Goal: Information Seeking & Learning: Learn about a topic

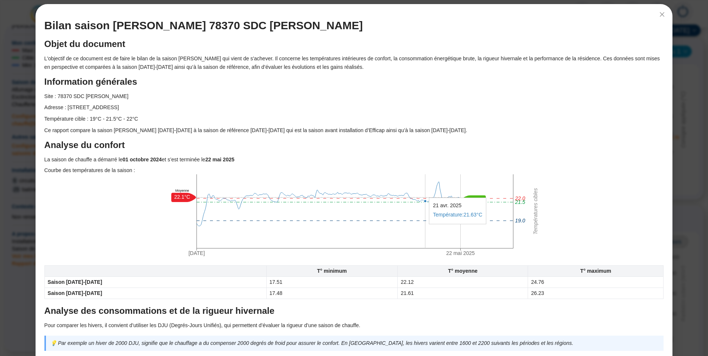
scroll to position [37, 0]
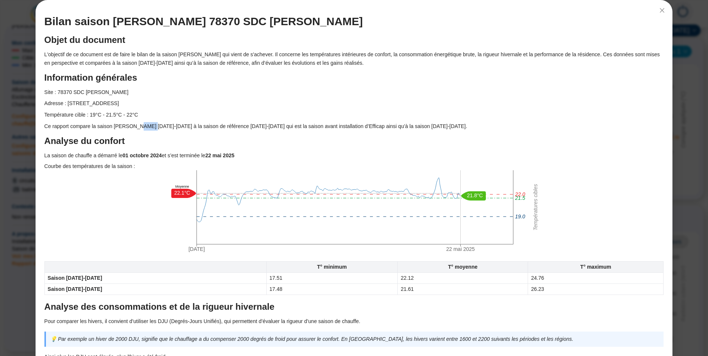
drag, startPoint x: 137, startPoint y: 124, endPoint x: 146, endPoint y: 124, distance: 8.9
click at [146, 124] on p "Ce rapport compare la saison [PERSON_NAME] [DATE]-[DATE] à la saison de référen…" at bounding box center [353, 126] width 619 height 9
drag, startPoint x: 303, startPoint y: 125, endPoint x: 321, endPoint y: 125, distance: 18.1
click at [321, 125] on p "Ce rapport compare la saison [PERSON_NAME] [DATE]-[DATE] à la saison de référen…" at bounding box center [353, 126] width 619 height 9
click at [406, 124] on p "Ce rapport compare la saison [PERSON_NAME] [DATE]-[DATE] à la saison de référen…" at bounding box center [353, 126] width 619 height 9
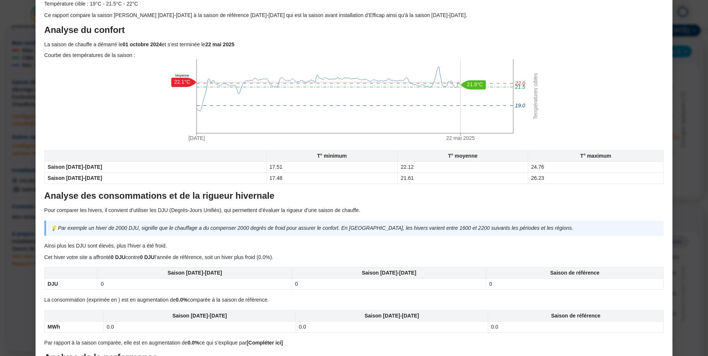
scroll to position [185, 0]
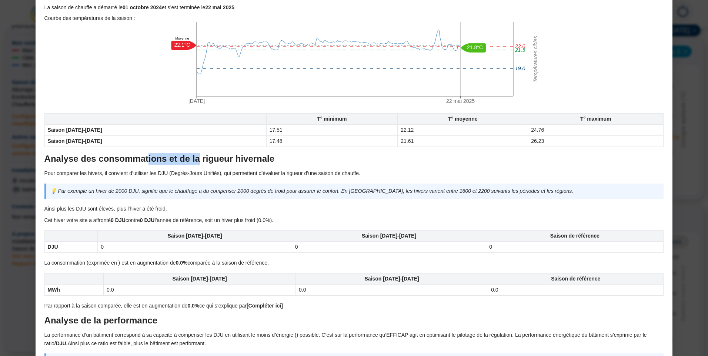
drag, startPoint x: 161, startPoint y: 157, endPoint x: 189, endPoint y: 156, distance: 27.8
click at [189, 156] on h2 "Analyse des consommations et de la rigueur hivernale" at bounding box center [353, 159] width 619 height 12
drag, startPoint x: 120, startPoint y: 172, endPoint x: 128, endPoint y: 172, distance: 8.5
click at [128, 172] on p "Pour comparer les hivers, il convient d’utiliser les DJU (Degrés-Jours Unifiés)…" at bounding box center [353, 173] width 619 height 9
drag, startPoint x: 128, startPoint y: 172, endPoint x: 188, endPoint y: 172, distance: 60.0
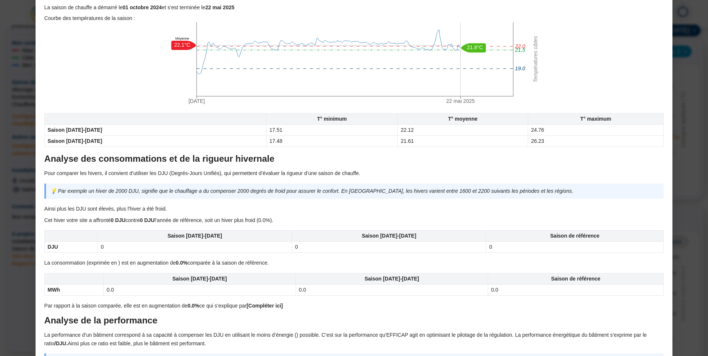
click at [188, 172] on p "Pour comparer les hivers, il convient d’utiliser les DJU (Degrés-Jours Unifiés)…" at bounding box center [353, 173] width 619 height 9
click at [242, 174] on p "Pour comparer les hivers, il convient d’utiliser les DJU (Degrés-Jours Unifiés)…" at bounding box center [353, 173] width 619 height 9
click at [294, 170] on p "Pour comparer les hivers, il convient d’utiliser les DJU (Degrés-Jours Unifiés)…" at bounding box center [353, 173] width 619 height 9
drag, startPoint x: 74, startPoint y: 190, endPoint x: 191, endPoint y: 194, distance: 116.6
click at [191, 194] on p "💡 Par exemple un hiver de 2000 DJU, signifie que le chauffage a du compenser 20…" at bounding box center [354, 191] width 609 height 9
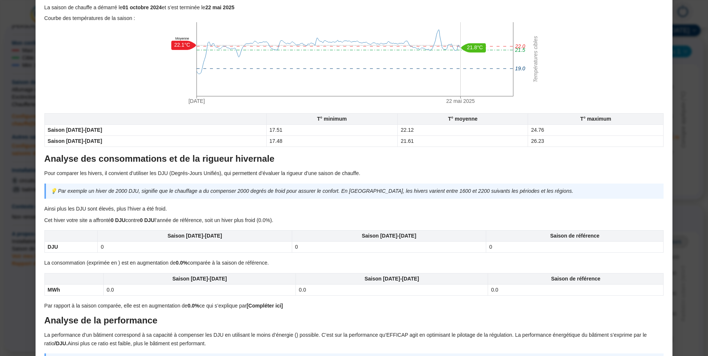
click at [312, 192] on p "💡 Par exemple un hiver de 2000 DJU, signifie que le chauffage a du compenser 20…" at bounding box center [354, 191] width 609 height 9
drag, startPoint x: 254, startPoint y: 193, endPoint x: 279, endPoint y: 193, distance: 25.2
click at [279, 193] on p "💡 Par exemple un hiver de 2000 DJU, signifie que le chauffage a du compenser 20…" at bounding box center [354, 191] width 609 height 9
click at [395, 193] on p "💡 Par exemple un hiver de 2000 DJU, signifie que le chauffage a du compenser 20…" at bounding box center [354, 191] width 609 height 9
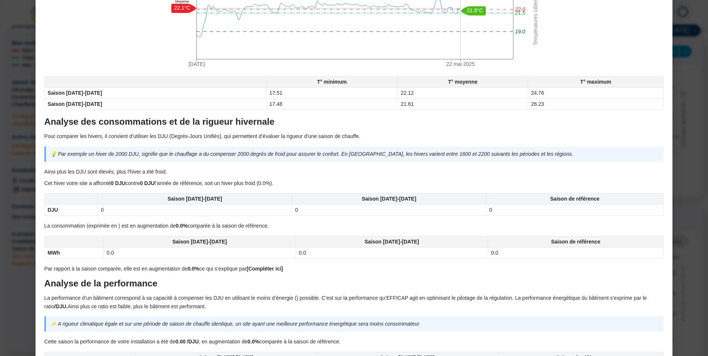
click at [71, 185] on p "Cet hiver votre site a affronté 0 DJU contre 0 DJU l’année de référence, soit u…" at bounding box center [353, 183] width 619 height 9
click at [186, 185] on p "Cet hiver votre site a affronté 0 DJU contre 0 DJU l’année de référence, soit u…" at bounding box center [353, 183] width 619 height 9
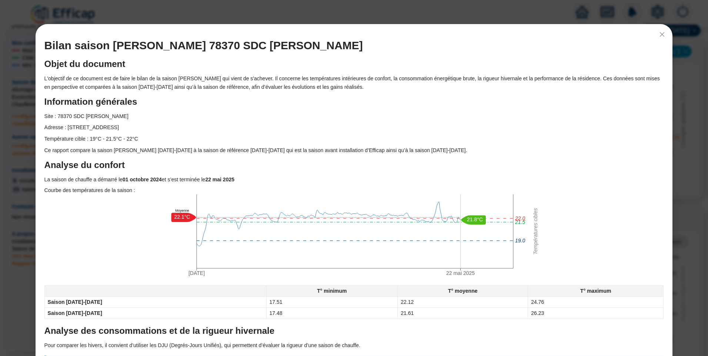
scroll to position [0, 0]
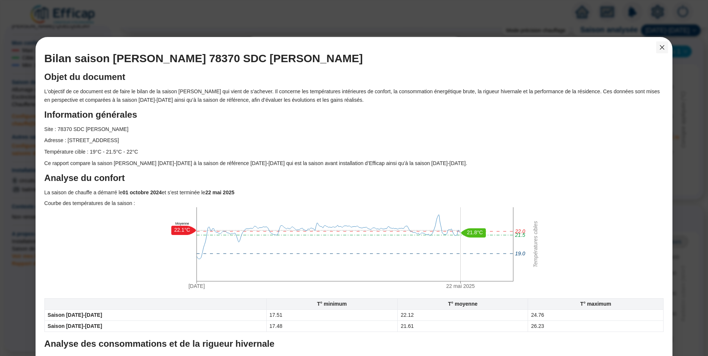
click at [657, 51] on button "Close" at bounding box center [662, 47] width 12 height 12
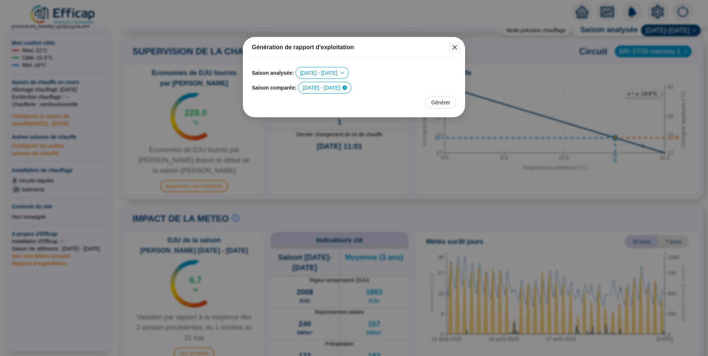
click at [457, 48] on icon "close" at bounding box center [455, 47] width 6 height 6
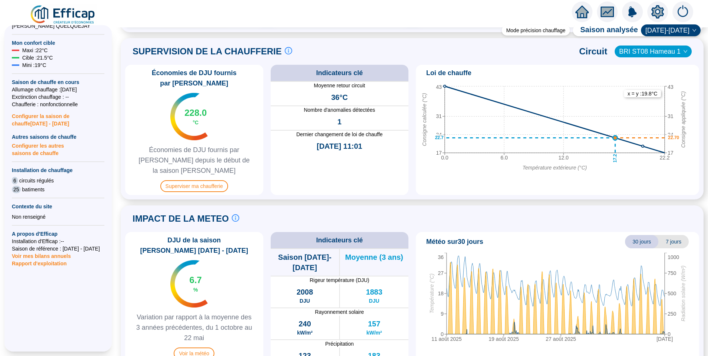
click at [358, 252] on span "Moyenne (3 ans)" at bounding box center [374, 257] width 58 height 10
click at [546, 210] on div "IMPACT DE LA METEO Le suivi de la météo est crucial pour comprendre les consomm…" at bounding box center [412, 219] width 574 height 18
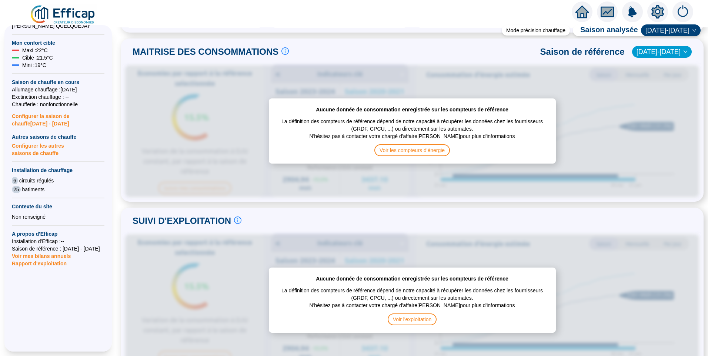
scroll to position [60, 0]
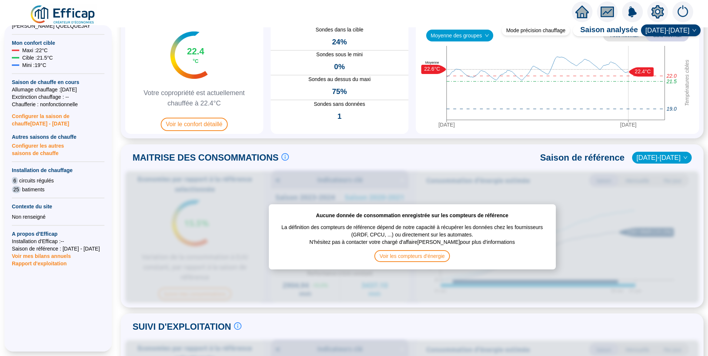
click at [673, 154] on span "[DATE]-[DATE]" at bounding box center [661, 157] width 51 height 11
click at [653, 174] on div "[DATE]-[DATE]" at bounding box center [662, 173] width 35 height 8
click at [398, 255] on span "Voir les compteurs d'énergie" at bounding box center [412, 256] width 76 height 12
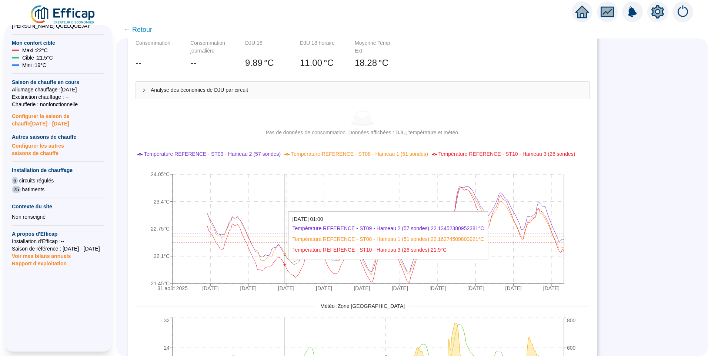
scroll to position [111, 0]
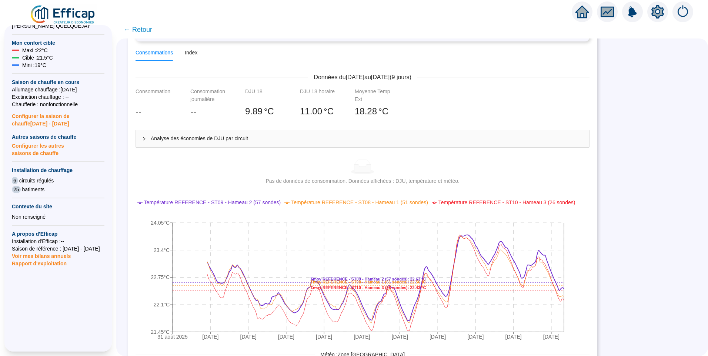
click at [231, 205] on span "Température REFERENCE - ST09 - Hameau 2 (57 sondes)" at bounding box center [212, 203] width 137 height 6
drag, startPoint x: 332, startPoint y: 205, endPoint x: 426, endPoint y: 208, distance: 93.7
click at [332, 205] on span "Température REFERENCE - ST08 - Hameau 1 (51 sondes)" at bounding box center [359, 203] width 137 height 6
click at [485, 207] on div "Température REFERENCE - ST09 - Hameau 2 (57 sondes) Température REFERENCE - ST0…" at bounding box center [358, 211] width 460 height 24
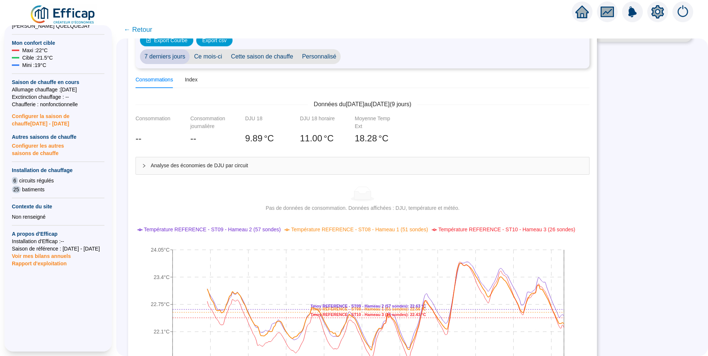
scroll to position [37, 0]
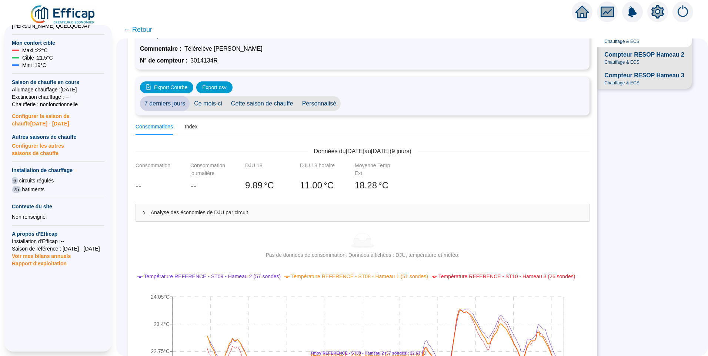
click at [228, 217] on div "Analyse des économies de DJU par circuit" at bounding box center [362, 212] width 453 height 17
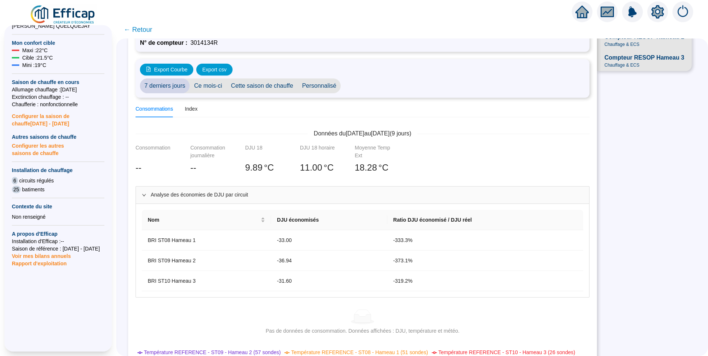
scroll to position [4, 0]
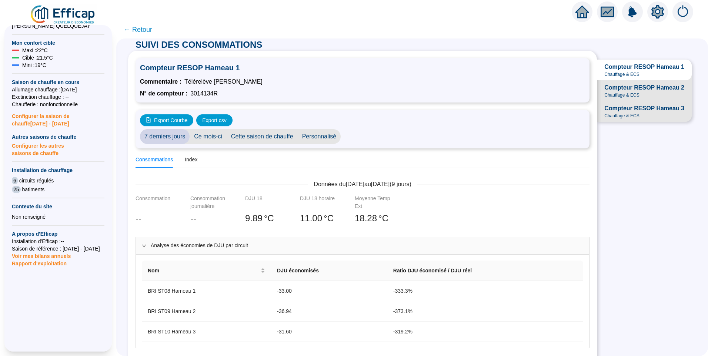
click at [624, 92] on span "Compteur RESOP Hameau 2" at bounding box center [644, 87] width 80 height 9
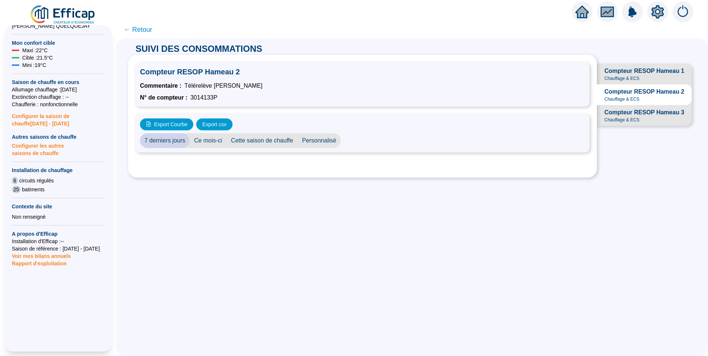
scroll to position [0, 0]
click at [499, 218] on div at bounding box center [362, 212] width 454 height 115
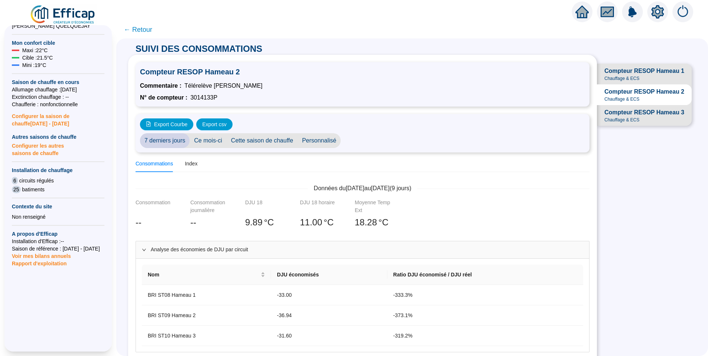
click at [609, 117] on span "Compteur RESOP Hameau 3" at bounding box center [644, 112] width 80 height 9
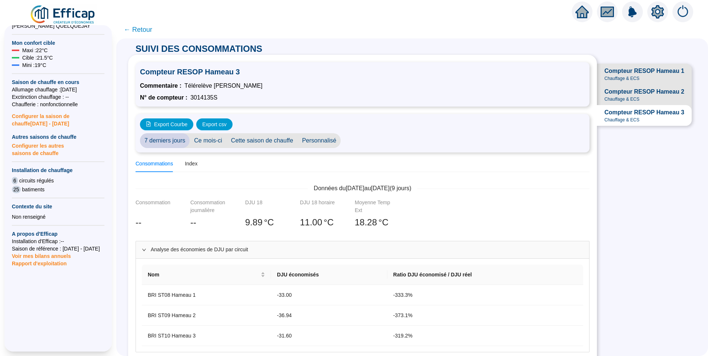
click at [150, 30] on span "← Retour" at bounding box center [138, 29] width 29 height 10
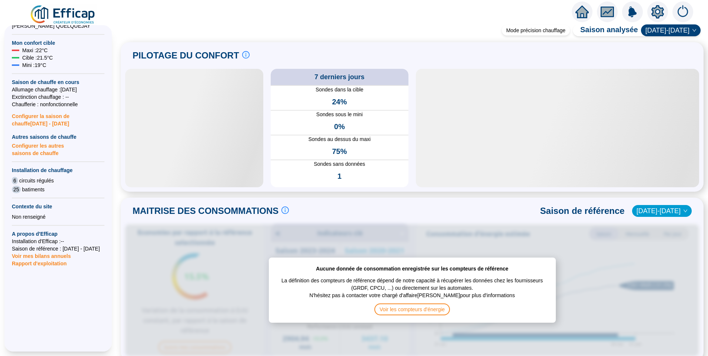
click at [35, 260] on span "Rapport d'exploitation" at bounding box center [58, 263] width 93 height 7
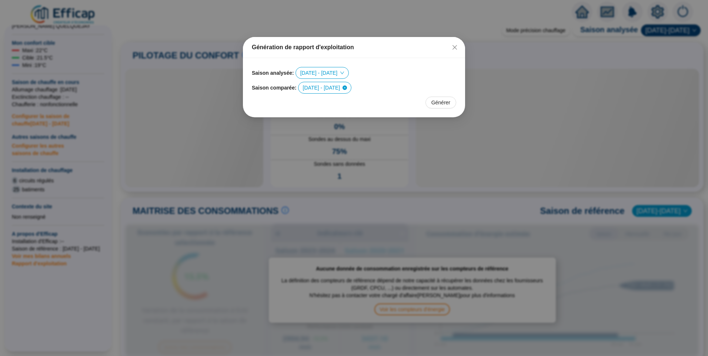
drag, startPoint x: 456, startPoint y: 48, endPoint x: 309, endPoint y: 98, distance: 155.2
click at [457, 48] on icon "close" at bounding box center [455, 47] width 6 height 6
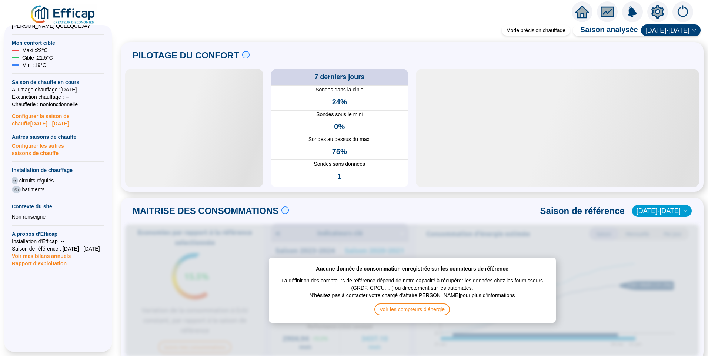
click at [37, 249] on span "Voir mes bilans annuels" at bounding box center [41, 254] width 59 height 10
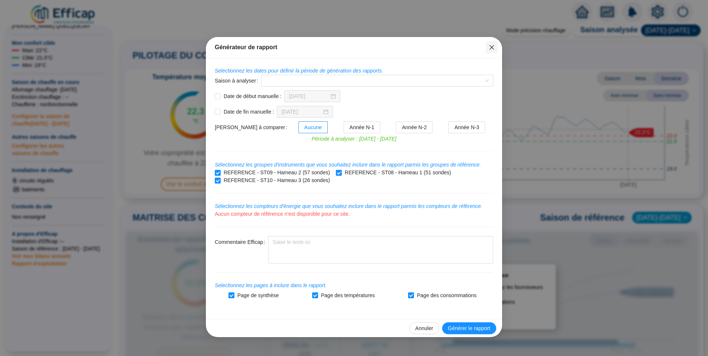
click at [489, 44] on icon "close" at bounding box center [492, 47] width 6 height 6
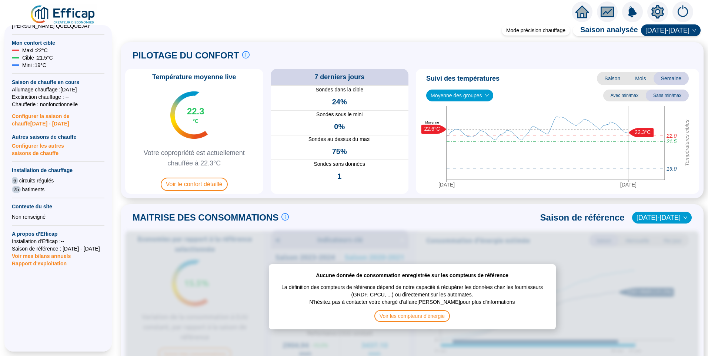
click at [41, 260] on span "Rapport d'exploitation" at bounding box center [58, 263] width 93 height 7
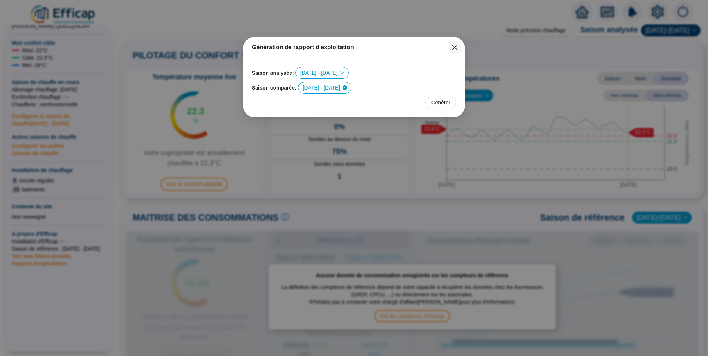
click at [450, 46] on span "Fermer" at bounding box center [455, 47] width 12 height 6
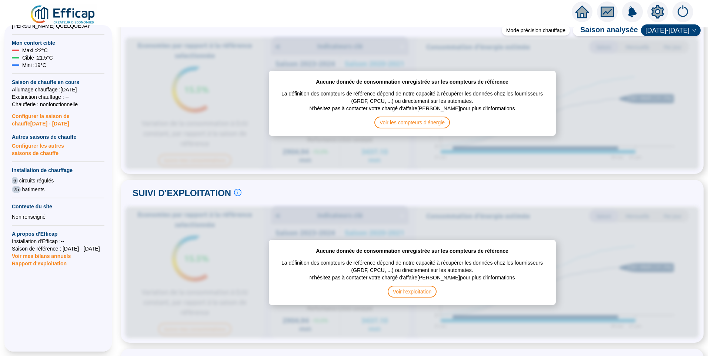
scroll to position [296, 0]
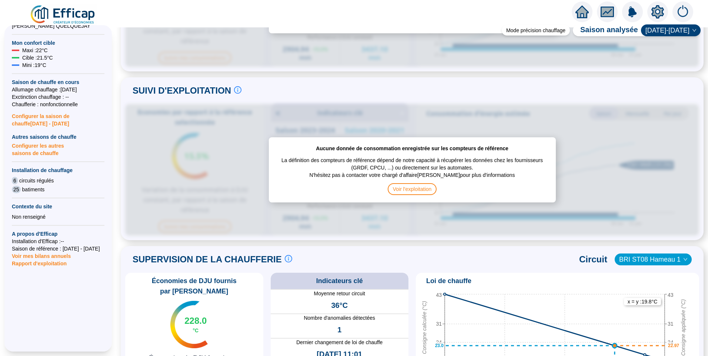
click at [27, 260] on span "Rapport d'exploitation" at bounding box center [58, 263] width 93 height 7
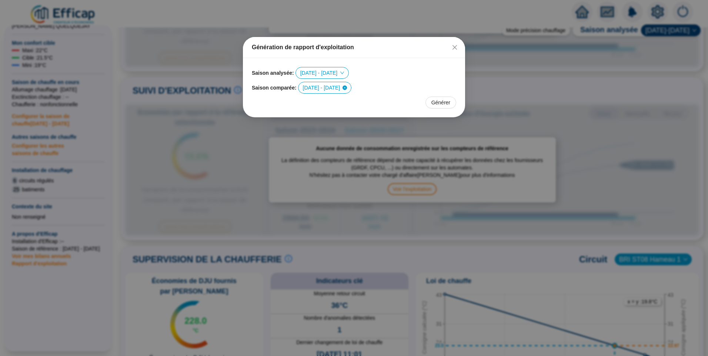
click at [324, 87] on span "[DATE] - [DATE]" at bounding box center [325, 87] width 44 height 11
drag, startPoint x: 395, startPoint y: 86, endPoint x: 405, endPoint y: 83, distance: 10.2
click at [396, 86] on div "Saison comparée : [DATE] - [DATE]" at bounding box center [354, 88] width 204 height 12
click at [318, 90] on span "[DATE] - [DATE]" at bounding box center [325, 87] width 44 height 11
click at [319, 105] on div "[DATE] - [DATE]" at bounding box center [319, 102] width 31 height 8
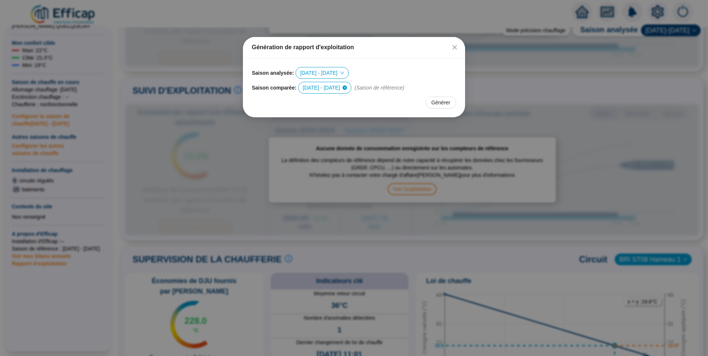
click at [375, 90] on span "(Saison de référence)" at bounding box center [379, 88] width 50 height 8
click at [436, 103] on span "Générer" at bounding box center [440, 103] width 19 height 8
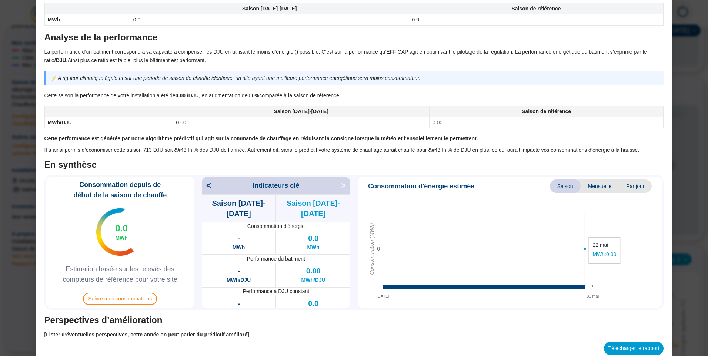
scroll to position [461, 0]
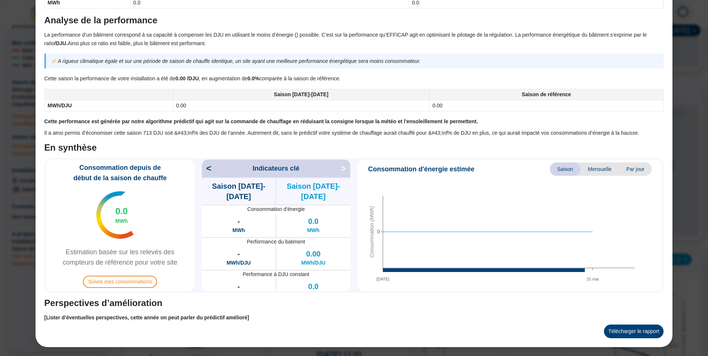
click at [626, 335] on button "Télécharger le rapport" at bounding box center [634, 332] width 60 height 14
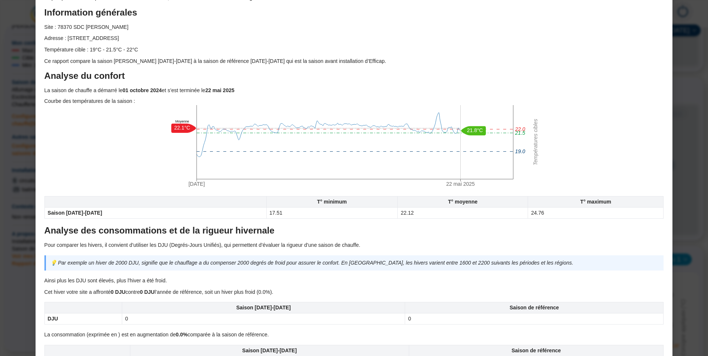
scroll to position [17, 0]
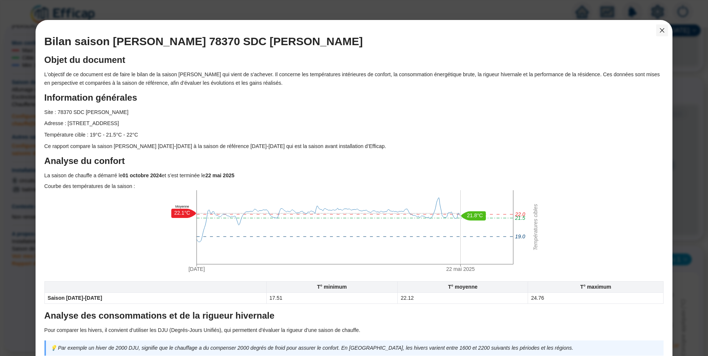
click at [659, 30] on icon "close" at bounding box center [662, 30] width 6 height 6
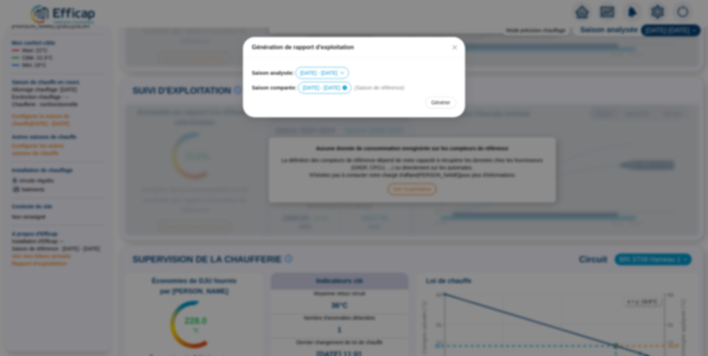
scroll to position [0, 0]
click at [326, 90] on span "[DATE] - [DATE]" at bounding box center [325, 87] width 44 height 11
click at [319, 117] on div "[DATE] - [DATE]" at bounding box center [319, 114] width 31 height 8
click at [441, 103] on span "Générer" at bounding box center [440, 103] width 19 height 8
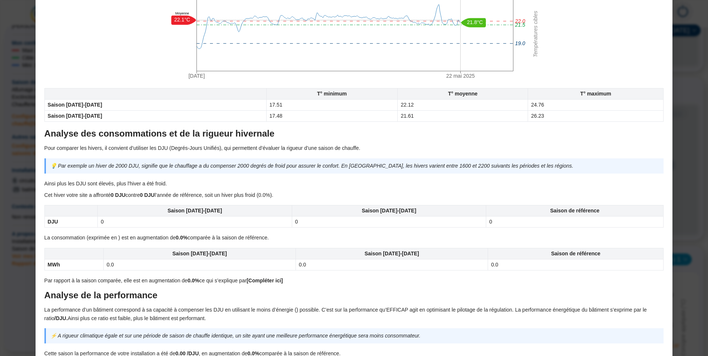
scroll to position [115, 0]
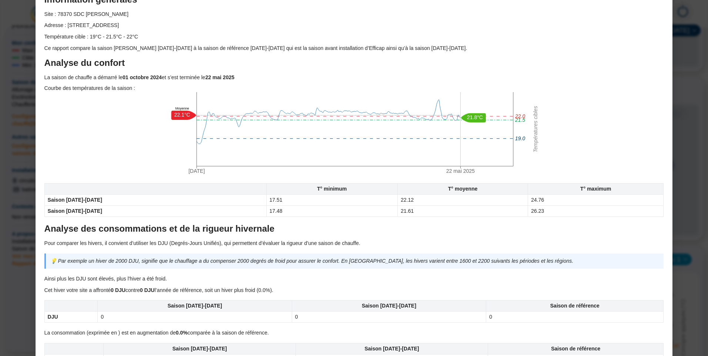
drag, startPoint x: 48, startPoint y: 188, endPoint x: 562, endPoint y: 208, distance: 513.8
click at [562, 208] on table "T° minimum T° moyenne T° maximum Saison [DATE]-[DATE] 17.51 22.12 24.76 Saison …" at bounding box center [353, 200] width 619 height 34
copy table "T° minimum T° moyenne T° maximum Saison [DATE]-[DATE] 17.51 22.12 24.76 Saison …"
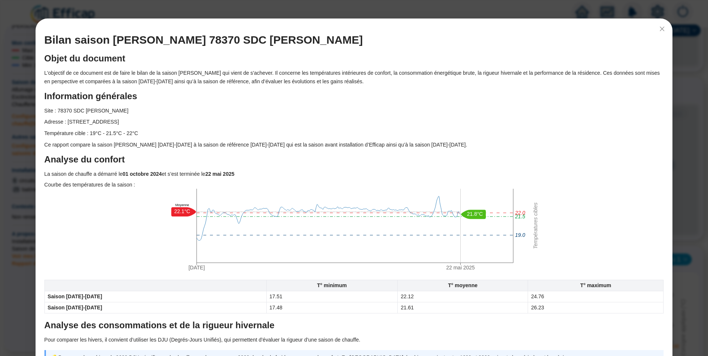
scroll to position [4, 0]
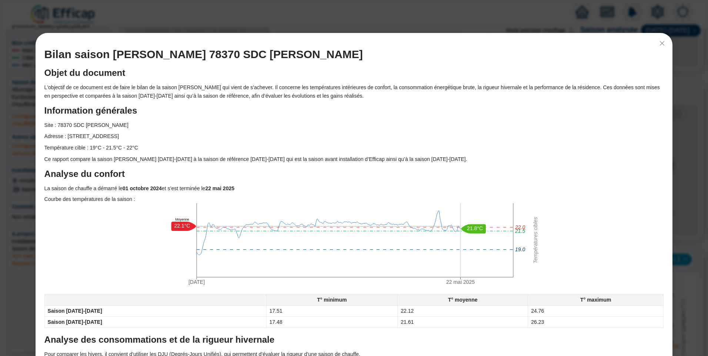
click at [250, 156] on p "Ce rapport compare la saison [PERSON_NAME] [DATE]-[DATE] à la saison de référen…" at bounding box center [353, 159] width 619 height 9
click at [95, 162] on p "Ce rapport compare la saison [PERSON_NAME] [DATE]-[DATE] à la saison de référen…" at bounding box center [353, 159] width 619 height 9
click at [160, 157] on p "Ce rapport compare la saison [PERSON_NAME] [DATE]-[DATE] à la saison de référen…" at bounding box center [353, 159] width 619 height 9
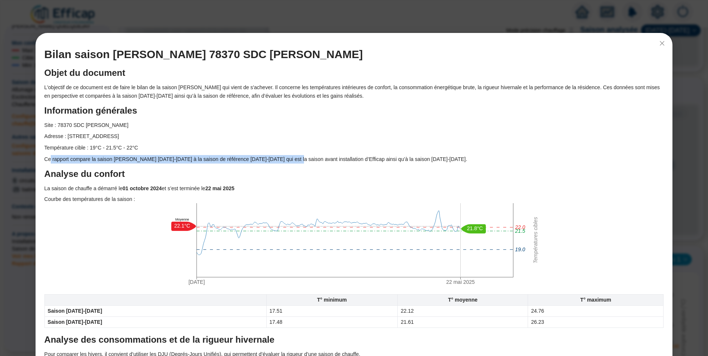
drag, startPoint x: 50, startPoint y: 159, endPoint x: 287, endPoint y: 158, distance: 236.9
click at [287, 158] on p "Ce rapport compare la saison [PERSON_NAME] [DATE]-[DATE] à la saison de référen…" at bounding box center [353, 159] width 619 height 9
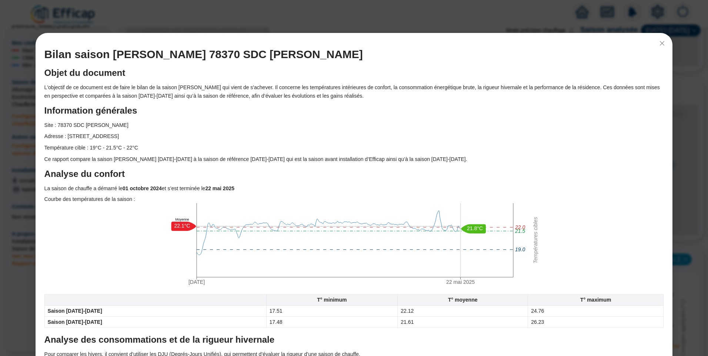
click at [381, 160] on p "Ce rapport compare la saison [PERSON_NAME] [DATE]-[DATE] à la saison de référen…" at bounding box center [353, 159] width 619 height 9
click at [375, 162] on p "Ce rapport compare la saison [PERSON_NAME] [DATE]-[DATE] à la saison de référen…" at bounding box center [353, 159] width 619 height 9
click at [369, 159] on p "Ce rapport compare la saison [PERSON_NAME] [DATE]-[DATE] à la saison de référen…" at bounding box center [353, 159] width 619 height 9
drag, startPoint x: 371, startPoint y: 159, endPoint x: 414, endPoint y: 159, distance: 43.3
click at [414, 159] on p "Ce rapport compare la saison [PERSON_NAME] [DATE]-[DATE] à la saison de référen…" at bounding box center [353, 159] width 619 height 9
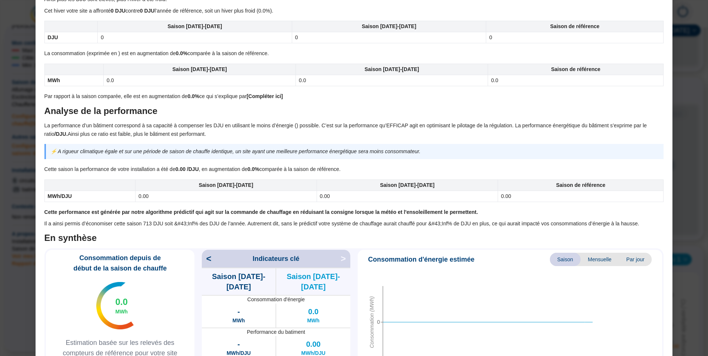
scroll to position [300, 0]
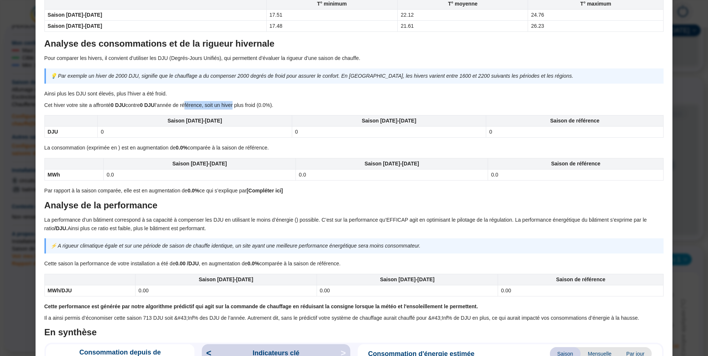
drag, startPoint x: 187, startPoint y: 105, endPoint x: 234, endPoint y: 104, distance: 47.0
click at [234, 104] on p "Cet hiver votre site a affronté 0 DJU contre 0 DJU l’année de référence, soit u…" at bounding box center [353, 105] width 619 height 9
click at [306, 220] on p "La performance d’un bâtiment correspond à sa capacité à compenser les DJU en ut…" at bounding box center [353, 224] width 619 height 17
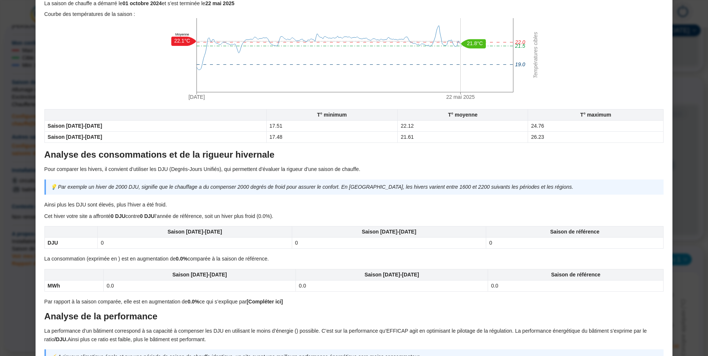
scroll to position [4, 0]
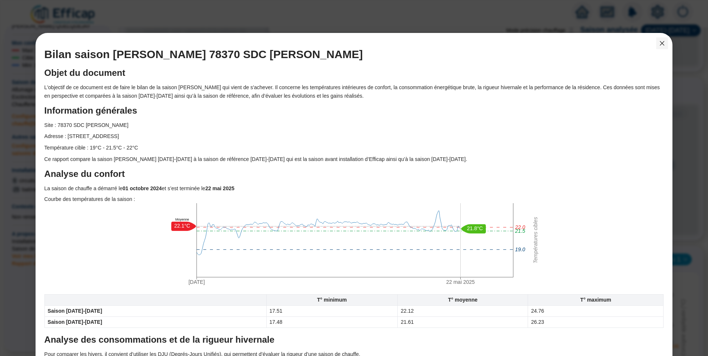
click at [659, 43] on icon "close" at bounding box center [662, 43] width 6 height 6
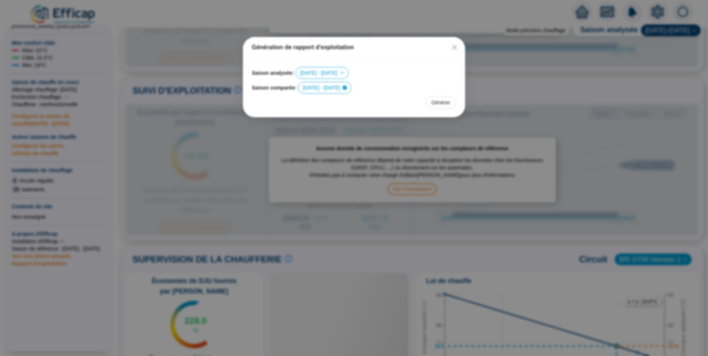
scroll to position [0, 0]
click at [455, 47] on icon "close" at bounding box center [455, 47] width 6 height 6
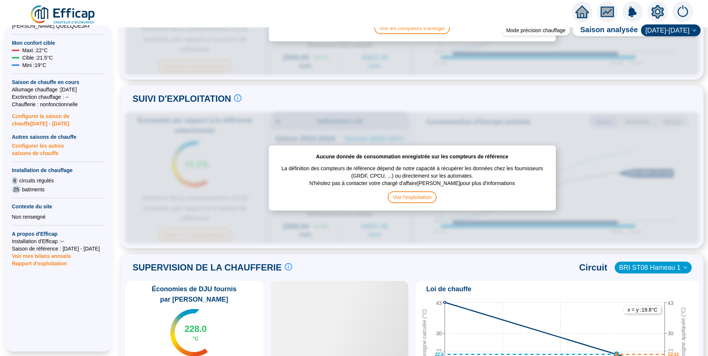
scroll to position [275, 0]
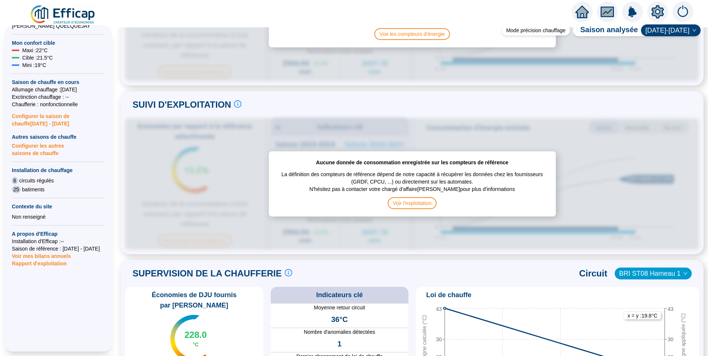
click at [657, 270] on span "BRI ST08 Hameau 1" at bounding box center [653, 273] width 68 height 11
click at [653, 298] on div "BRI ST09 Hameau 2" at bounding box center [649, 296] width 61 height 8
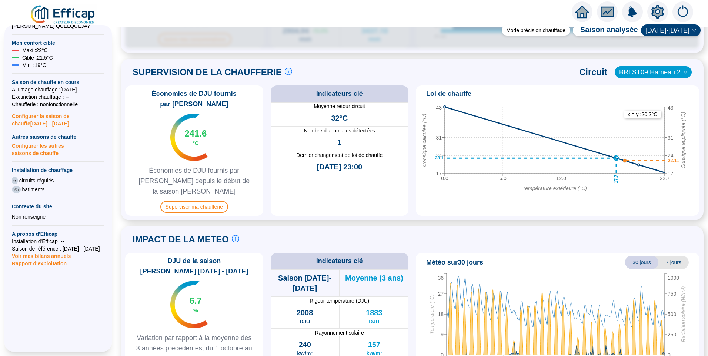
scroll to position [504, 0]
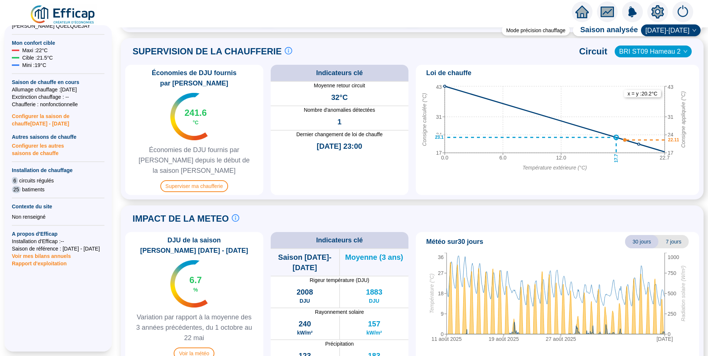
click at [341, 185] on div "Mode précision chauffage Saison analysée [DATE]-[DATE] PILOTAGE DU CONFORT Le p…" at bounding box center [411, 191] width 591 height 329
click at [314, 252] on span "Saison [DATE]-[DATE]" at bounding box center [305, 262] width 68 height 21
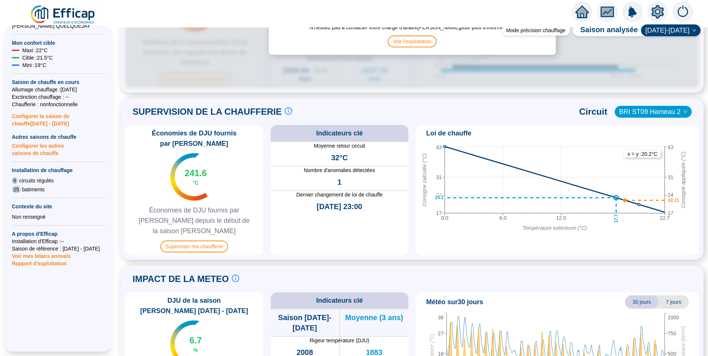
scroll to position [430, 0]
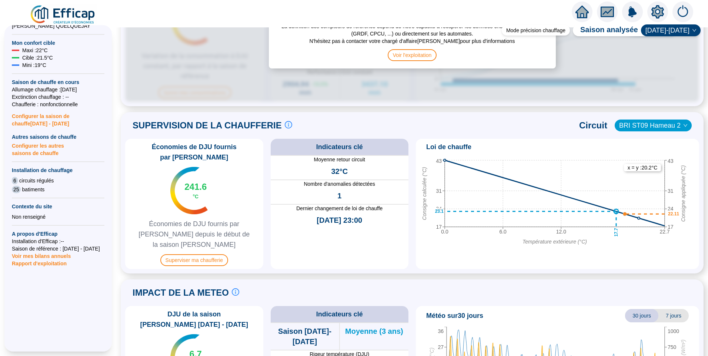
click at [659, 120] on span "BRI ST09 Hameau 2" at bounding box center [653, 125] width 68 height 11
click at [651, 160] on div "BRI ST10 Hameau 3" at bounding box center [649, 159] width 61 height 8
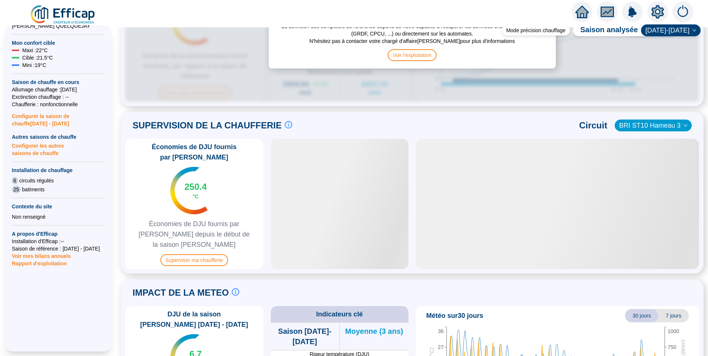
click at [666, 29] on span "[DATE]-[DATE]" at bounding box center [670, 30] width 51 height 11
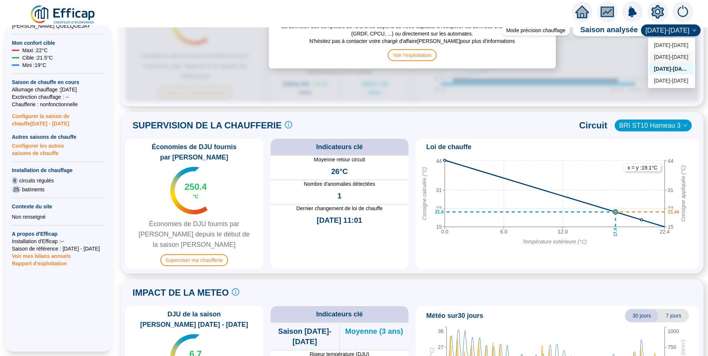
click at [670, 53] on div "[DATE]-[DATE]" at bounding box center [671, 57] width 35 height 8
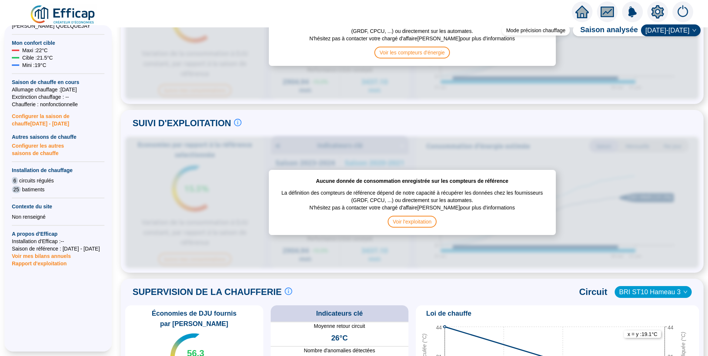
scroll to position [171, 0]
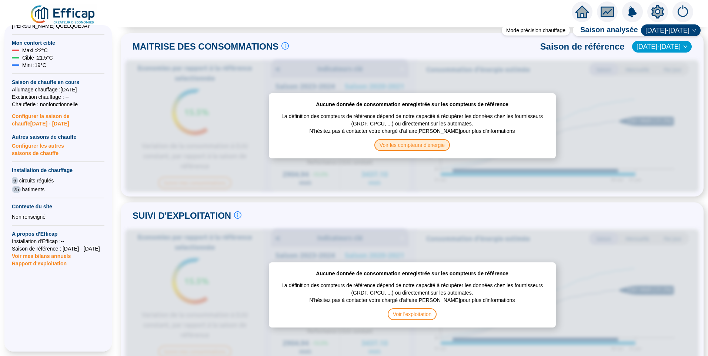
click at [408, 144] on span "Voir les compteurs d'énergie" at bounding box center [412, 145] width 76 height 12
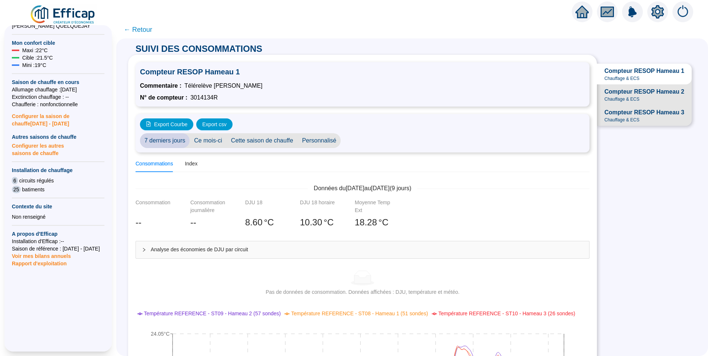
click at [216, 245] on div "Analyse des économies de DJU par circuit" at bounding box center [362, 249] width 453 height 17
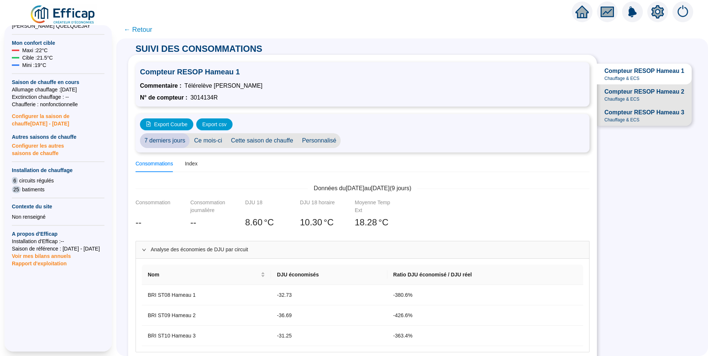
click at [624, 96] on span "Compteur RESOP Hameau 2" at bounding box center [644, 91] width 80 height 9
click at [634, 126] on span "Compteur [PERSON_NAME] Hameau 3 Chauffage & ECS" at bounding box center [644, 115] width 95 height 21
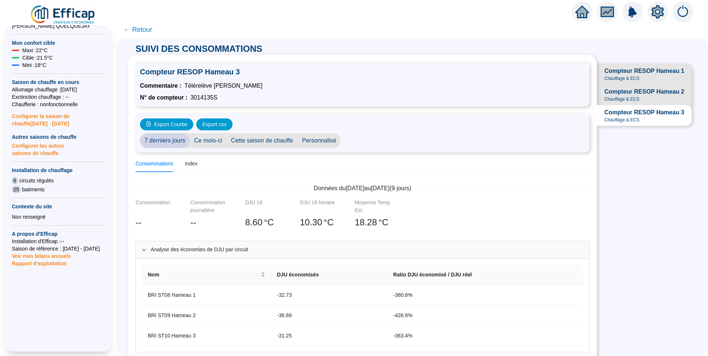
click at [627, 74] on span "Compteur RESOP Hameau 1" at bounding box center [644, 71] width 80 height 9
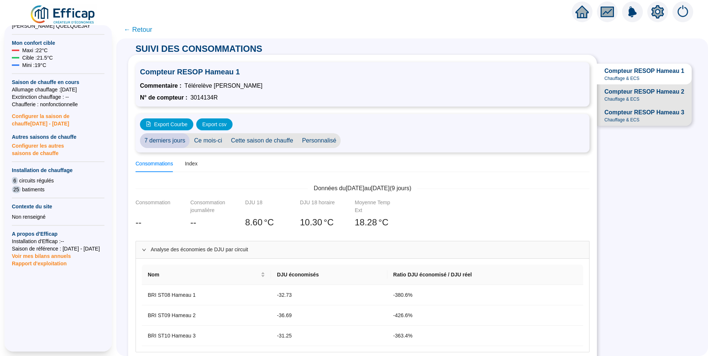
click at [624, 93] on span "Compteur [PERSON_NAME] Hameau 2 Chauffage & ECS" at bounding box center [644, 94] width 95 height 21
click at [151, 29] on span "← Retour" at bounding box center [138, 29] width 29 height 10
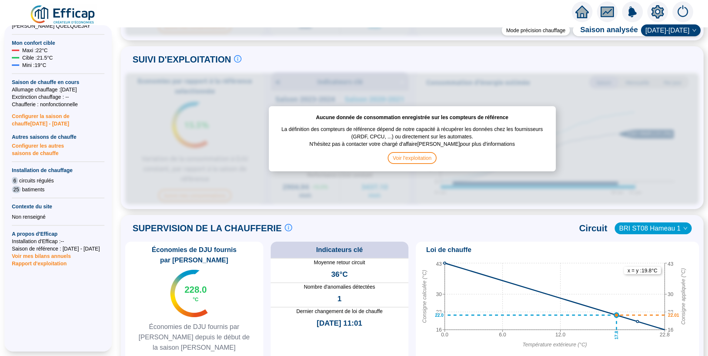
scroll to position [444, 0]
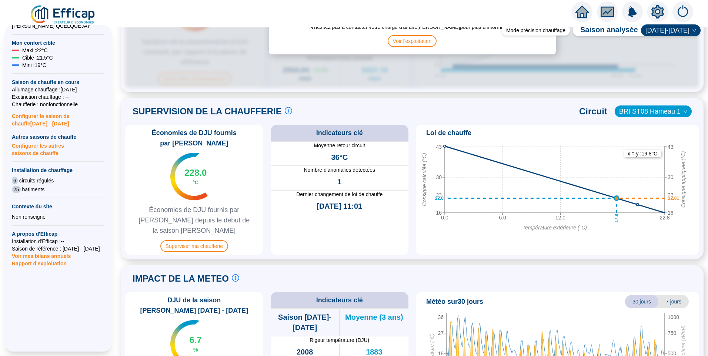
click at [338, 177] on span "1" at bounding box center [339, 182] width 4 height 10
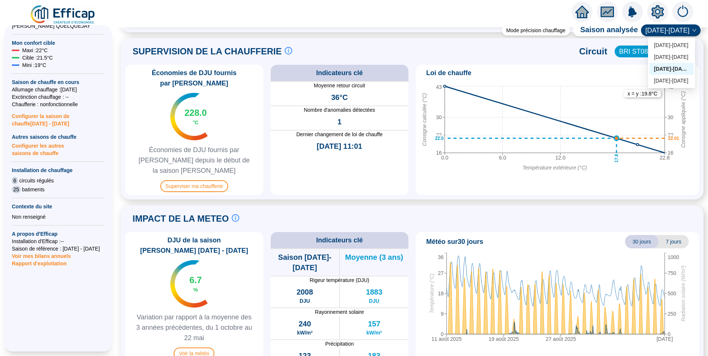
click at [671, 28] on span "[DATE]-[DATE]" at bounding box center [670, 30] width 51 height 11
click at [670, 71] on div "[DATE]-[DATE]" at bounding box center [671, 69] width 35 height 8
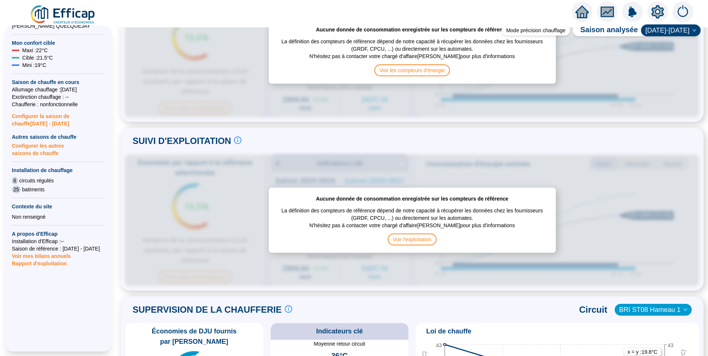
scroll to position [245, 0]
click at [413, 70] on span "Voir les compteurs d'énergie" at bounding box center [412, 71] width 76 height 12
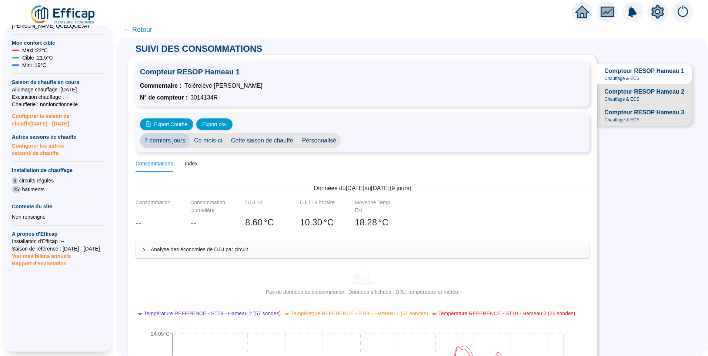
click at [194, 244] on div "Analyse des économies de DJU par circuit" at bounding box center [362, 249] width 453 height 17
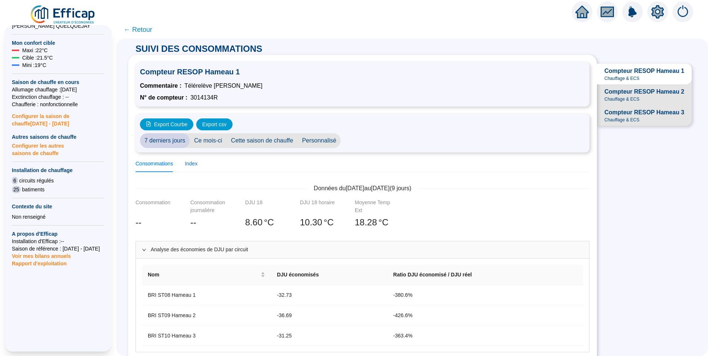
click at [194, 163] on div "Index" at bounding box center [191, 164] width 13 height 8
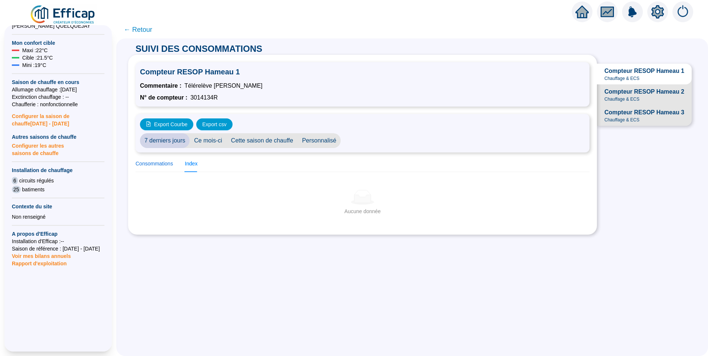
click at [167, 163] on div "Consommations" at bounding box center [153, 164] width 37 height 8
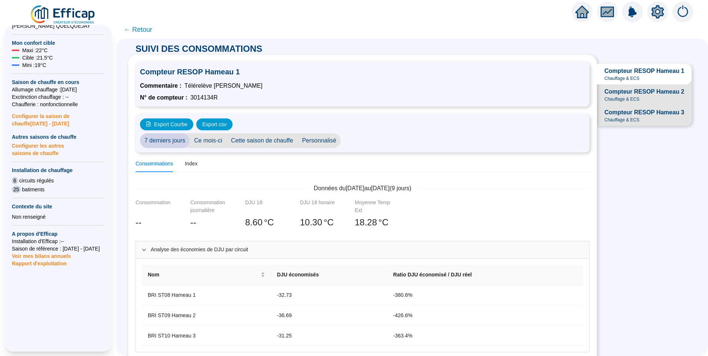
click at [143, 28] on span "← Retour" at bounding box center [138, 29] width 29 height 10
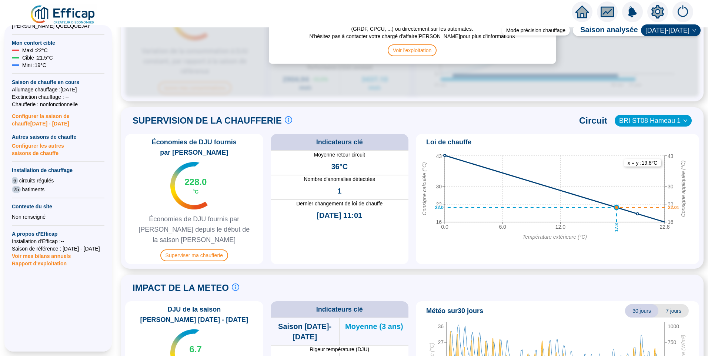
scroll to position [504, 0]
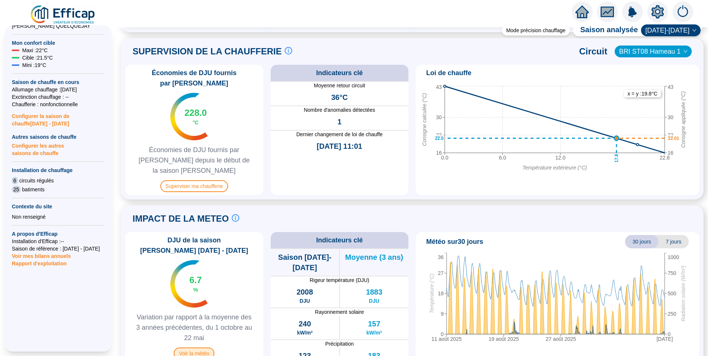
click at [204, 348] on span "Voir la météo" at bounding box center [194, 354] width 41 height 12
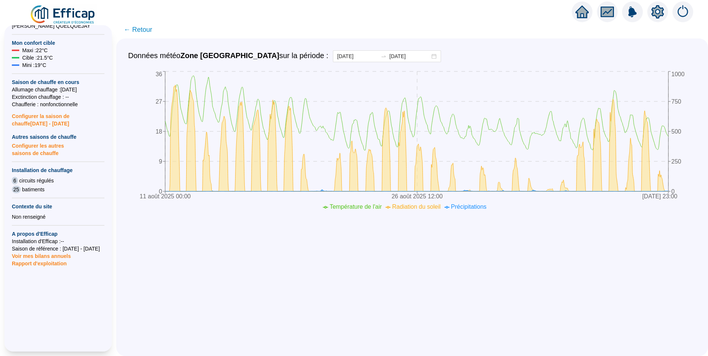
click at [148, 31] on span "← Retour" at bounding box center [138, 29] width 29 height 10
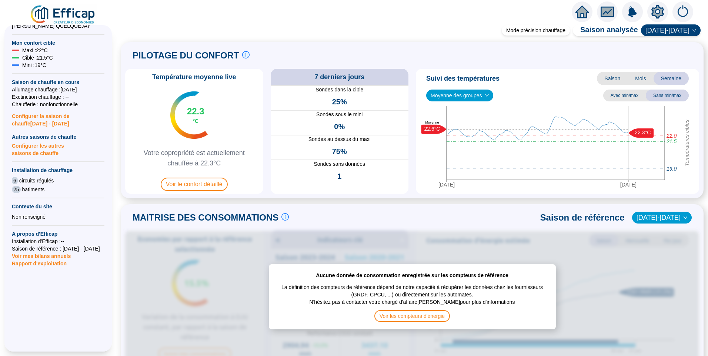
click at [668, 31] on span "[DATE]-[DATE]" at bounding box center [670, 30] width 51 height 11
click at [672, 58] on div "[DATE]-[DATE]" at bounding box center [671, 57] width 35 height 8
click at [194, 180] on span "Voir le confort détaillé" at bounding box center [194, 184] width 67 height 13
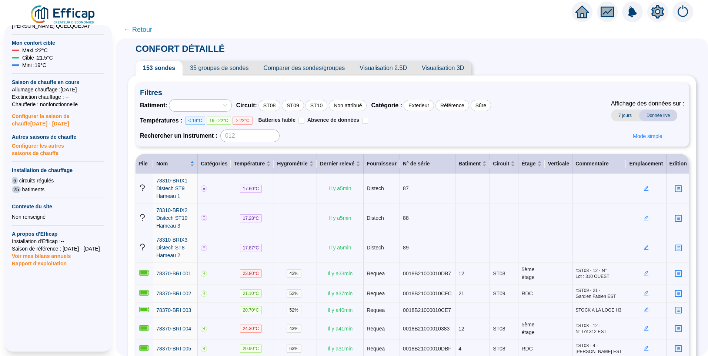
click at [148, 28] on span "← Retour" at bounding box center [138, 29] width 29 height 10
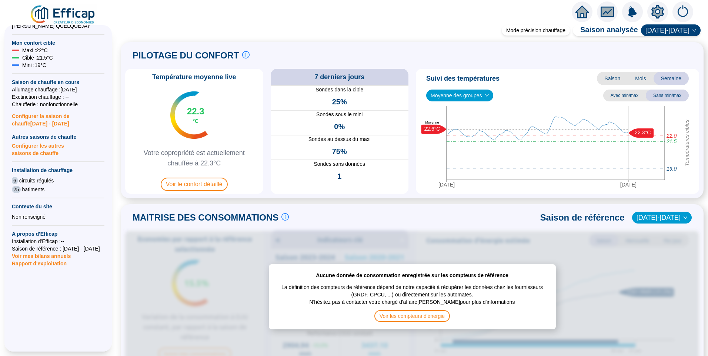
click at [466, 94] on span "Moyenne des groupes" at bounding box center [459, 95] width 58 height 11
click at [529, 96] on div "Moyenne des groupes Moyenne des groupes Avec min/max Sans min/max" at bounding box center [557, 96] width 277 height 12
click at [611, 76] on span "Saison" at bounding box center [612, 78] width 31 height 13
click at [472, 98] on span "Moyenne des groupes" at bounding box center [459, 95] width 58 height 11
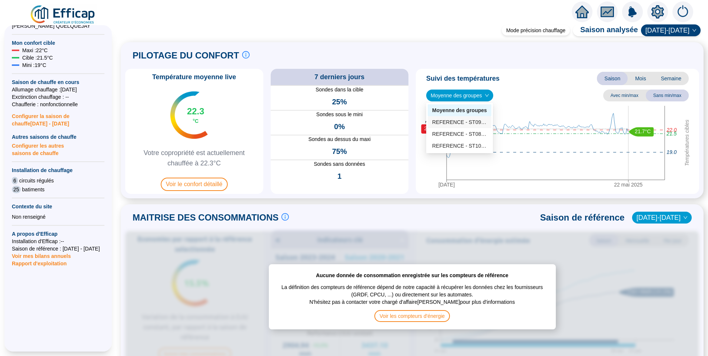
click at [475, 119] on div "REFERENCE - ST09 - Hameau 2 (57 sondes)" at bounding box center [459, 122] width 55 height 8
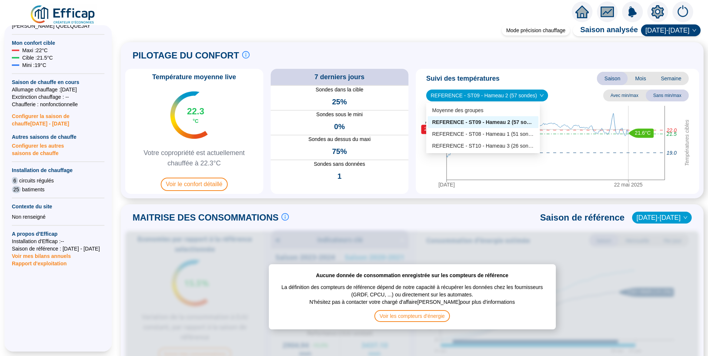
click at [503, 94] on span "REFERENCE - ST09 - Hameau 2 (57 sondes)" at bounding box center [486, 95] width 113 height 11
click at [462, 131] on div "REFERENCE - ST08 - Hameau 1 (51 sondes)" at bounding box center [483, 134] width 102 height 8
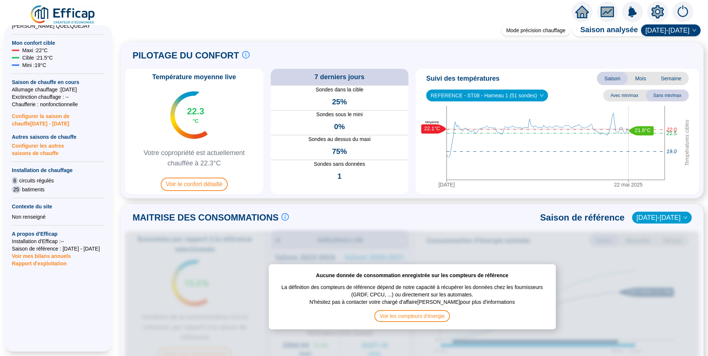
click at [467, 97] on span "REFERENCE - ST08 - Hameau 1 (51 sondes)" at bounding box center [486, 95] width 113 height 11
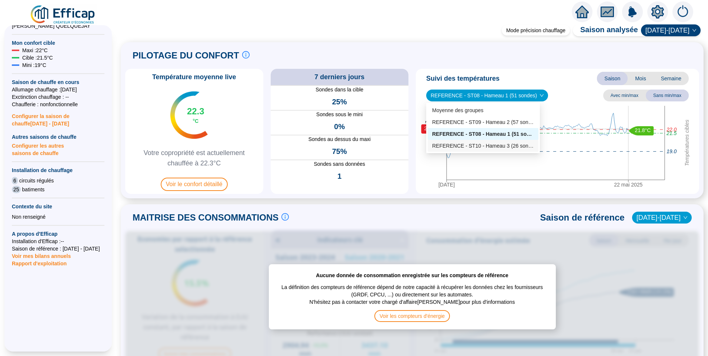
click at [467, 144] on div "REFERENCE - ST10 - Hameau 3 (26 sondes)" at bounding box center [483, 146] width 102 height 8
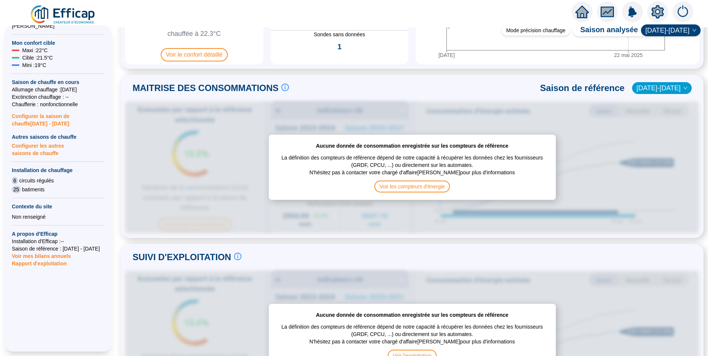
scroll to position [185, 0]
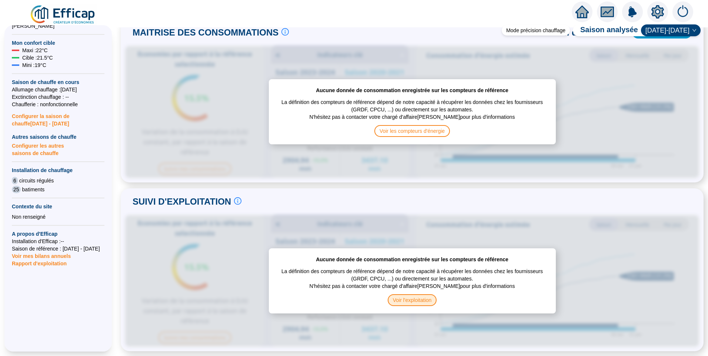
click at [420, 294] on span "Voir l'exploitation" at bounding box center [412, 300] width 49 height 12
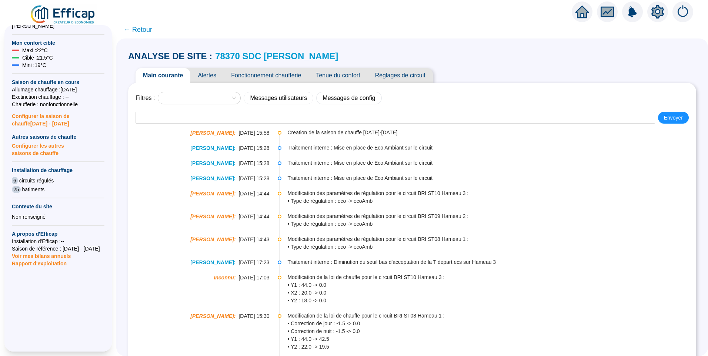
click at [278, 70] on span "Fonctionnement chaufferie" at bounding box center [266, 75] width 85 height 15
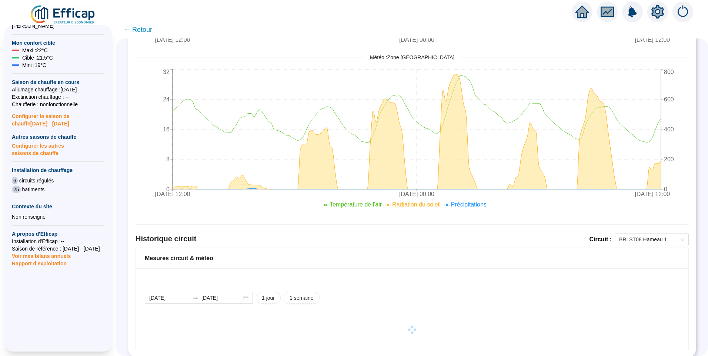
scroll to position [363, 0]
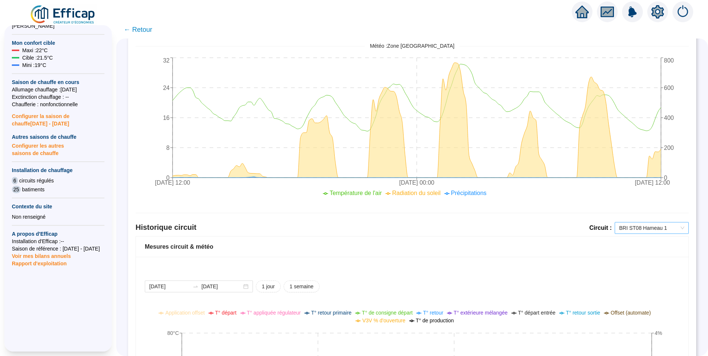
click at [644, 227] on span "BRI ST08 Hameau 1" at bounding box center [651, 227] width 65 height 11
click at [543, 207] on div "Comparaison météo-sondes extérieures 2025-09-03 2025-09-10 1 jour 1 semaine 1 m…" at bounding box center [411, 179] width 553 height 905
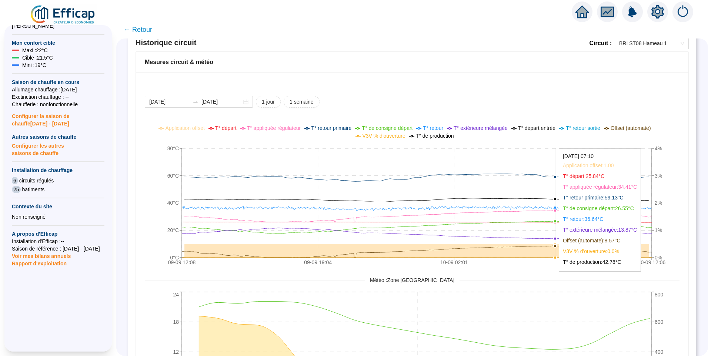
scroll to position [548, 0]
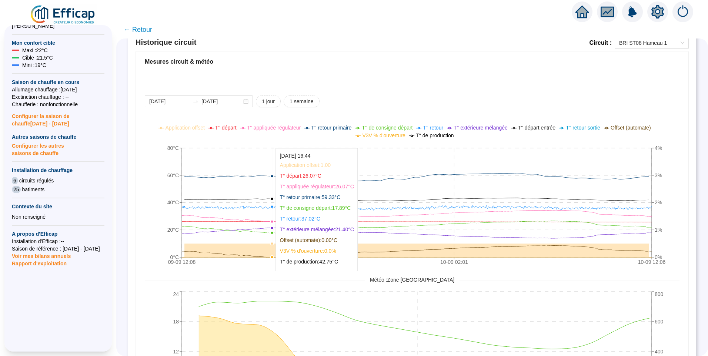
click at [278, 188] on icon "09-09 12:08 09-09 19:04 10-09 02:01 10-09 12:06 0°C 20°C 40°C 60°C 80°C 0% 1% 2…" at bounding box center [406, 196] width 523 height 148
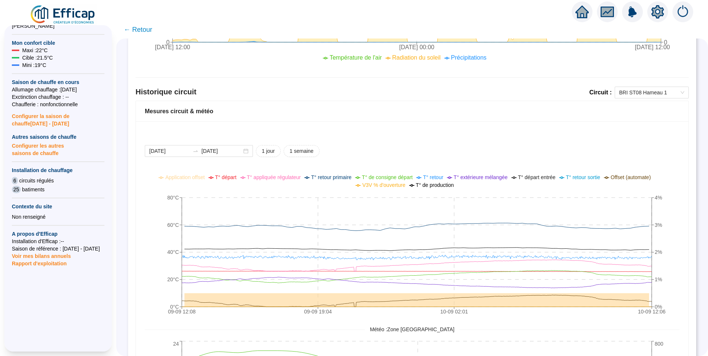
scroll to position [437, 0]
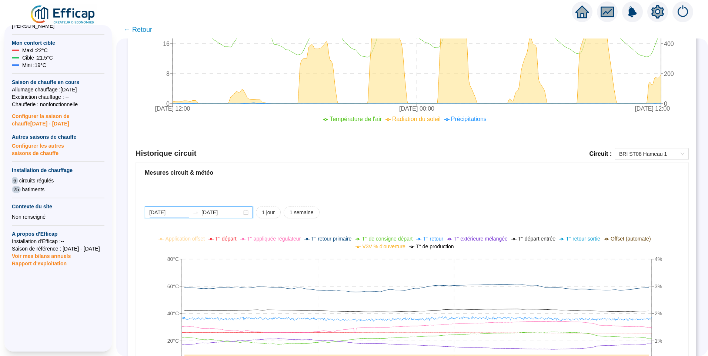
click at [185, 209] on input "2025-09-09" at bounding box center [169, 213] width 40 height 8
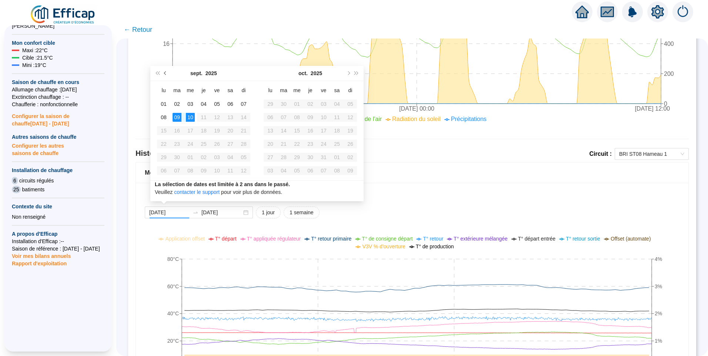
click at [164, 74] on button "Mois précédent (PageUp)" at bounding box center [165, 73] width 8 height 15
type input "2025-04-28"
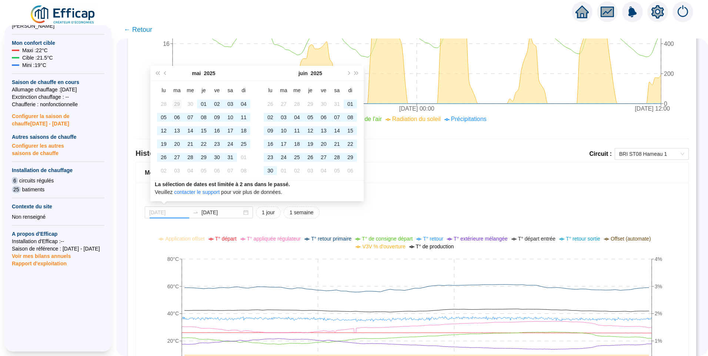
drag, startPoint x: 162, startPoint y: 105, endPoint x: 177, endPoint y: 103, distance: 15.2
click at [162, 104] on div "28" at bounding box center [163, 104] width 9 height 9
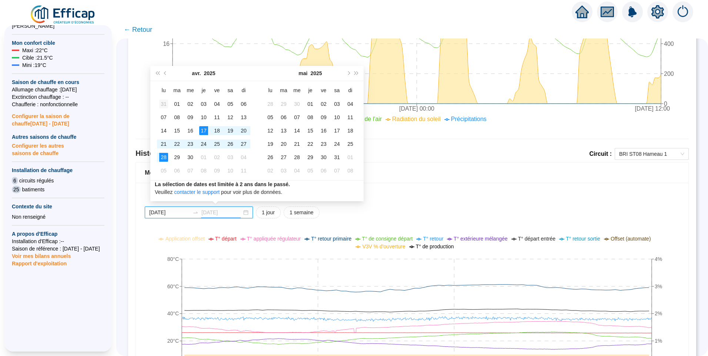
type input "2025-03-31"
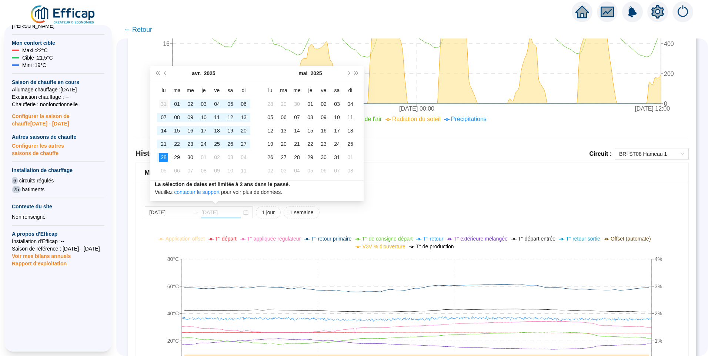
click at [164, 105] on div "31" at bounding box center [163, 104] width 9 height 9
type input "2025-03-31"
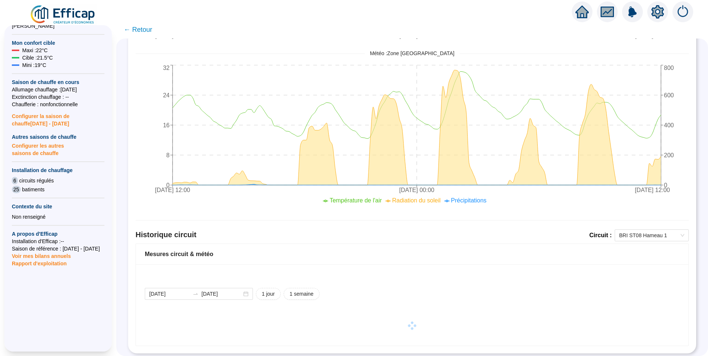
scroll to position [363, 0]
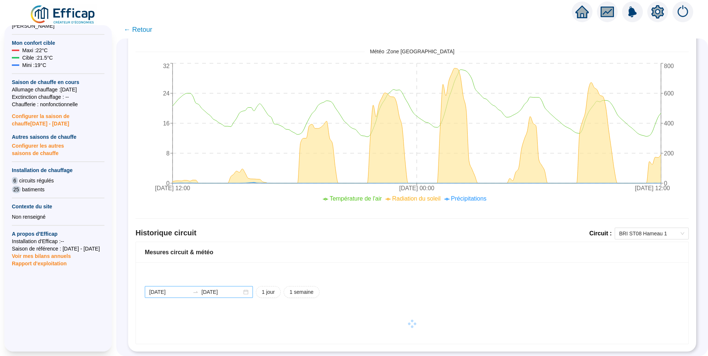
click at [234, 286] on div "2025-03-31 2025-04-28" at bounding box center [199, 292] width 108 height 12
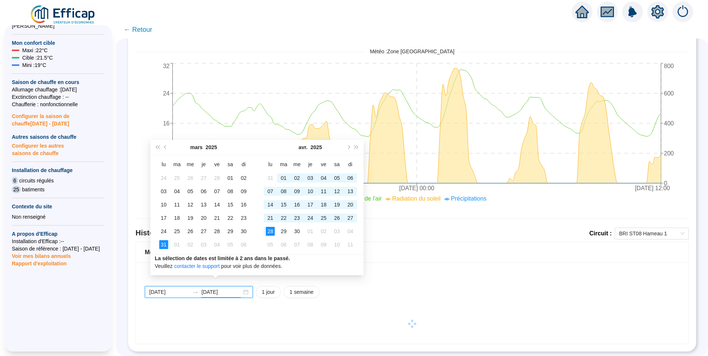
click at [234, 288] on input "2025-04-28" at bounding box center [221, 292] width 40 height 8
click at [349, 149] on button "Mois suivant (PageDown)" at bounding box center [348, 147] width 8 height 15
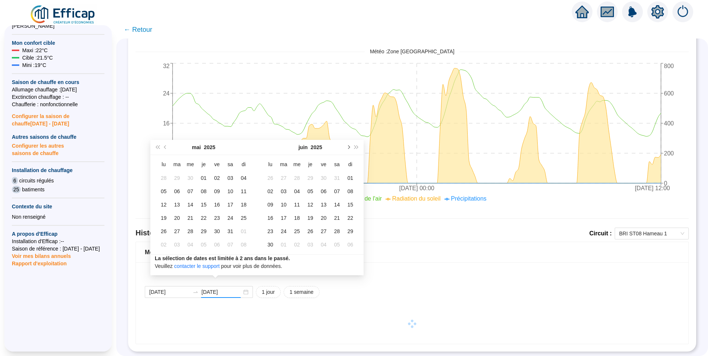
click at [349, 149] on button "Mois suivant (PageDown)" at bounding box center [348, 147] width 8 height 15
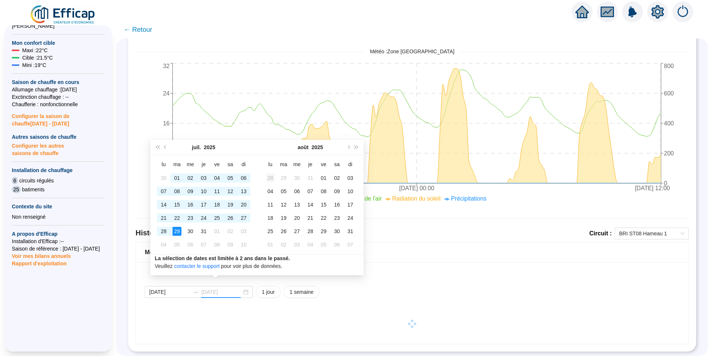
type input "2025-07-28"
drag, startPoint x: 271, startPoint y: 177, endPoint x: 219, endPoint y: 232, distance: 75.4
click at [271, 177] on div "28" at bounding box center [270, 178] width 9 height 9
